Goal: Information Seeking & Learning: Learn about a topic

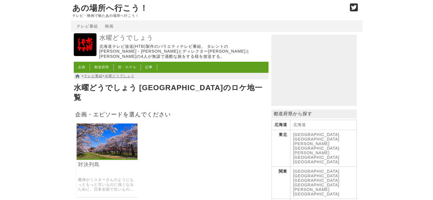
click at [104, 129] on img at bounding box center [107, 142] width 61 height 36
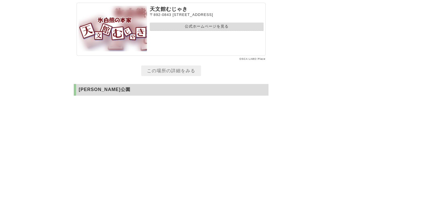
scroll to position [4730, 0]
